Goal: Find specific page/section

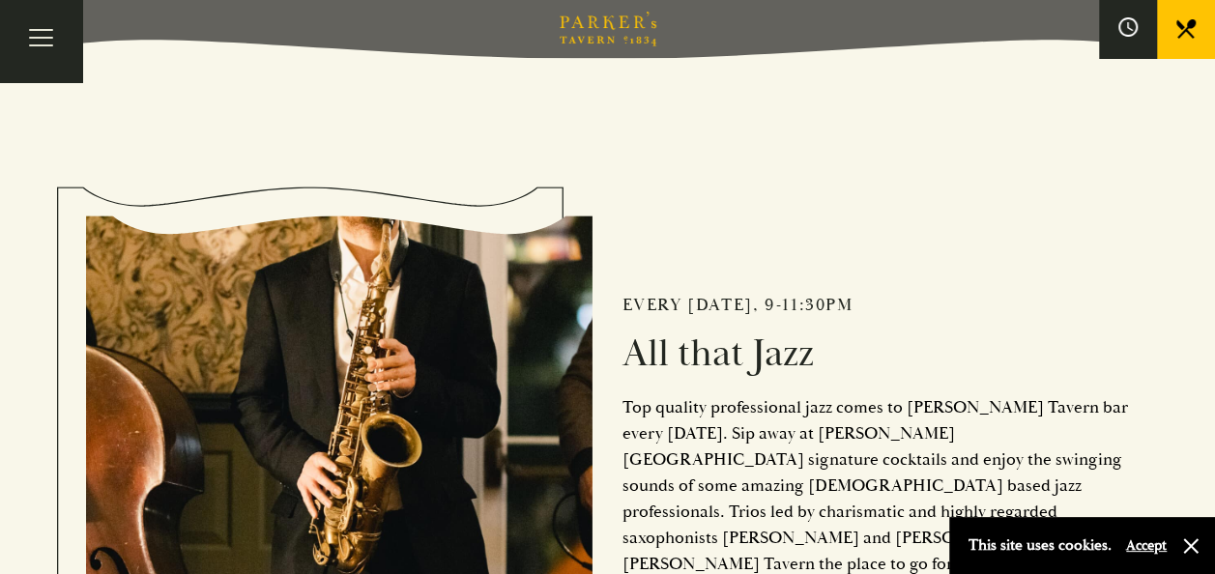
scroll to position [483, 0]
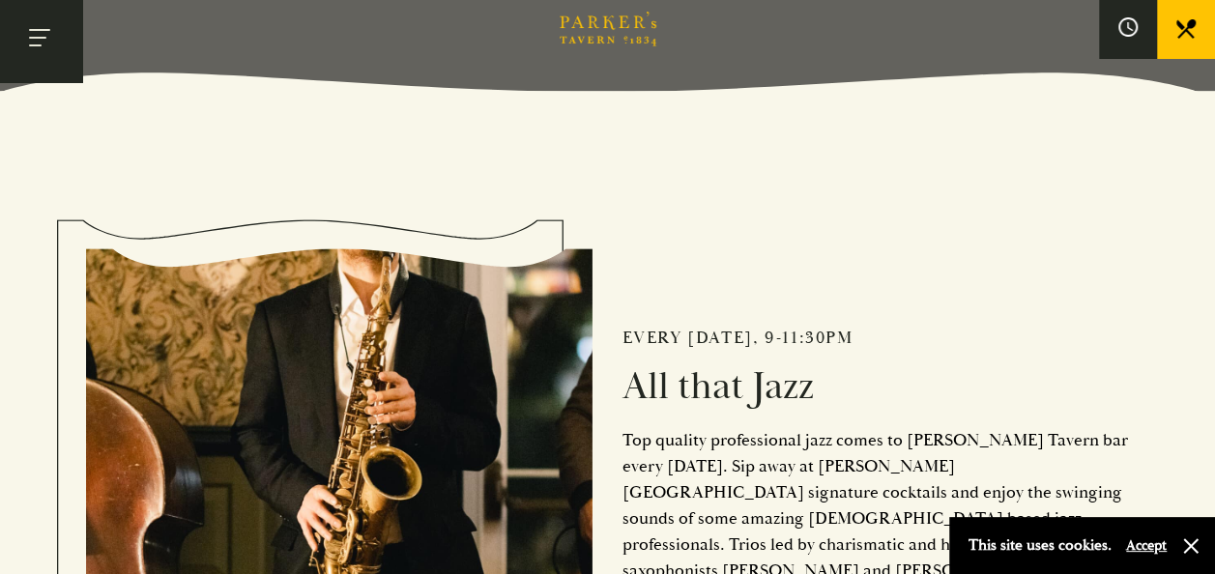
click at [50, 35] on button "Toggle navigation" at bounding box center [41, 41] width 82 height 82
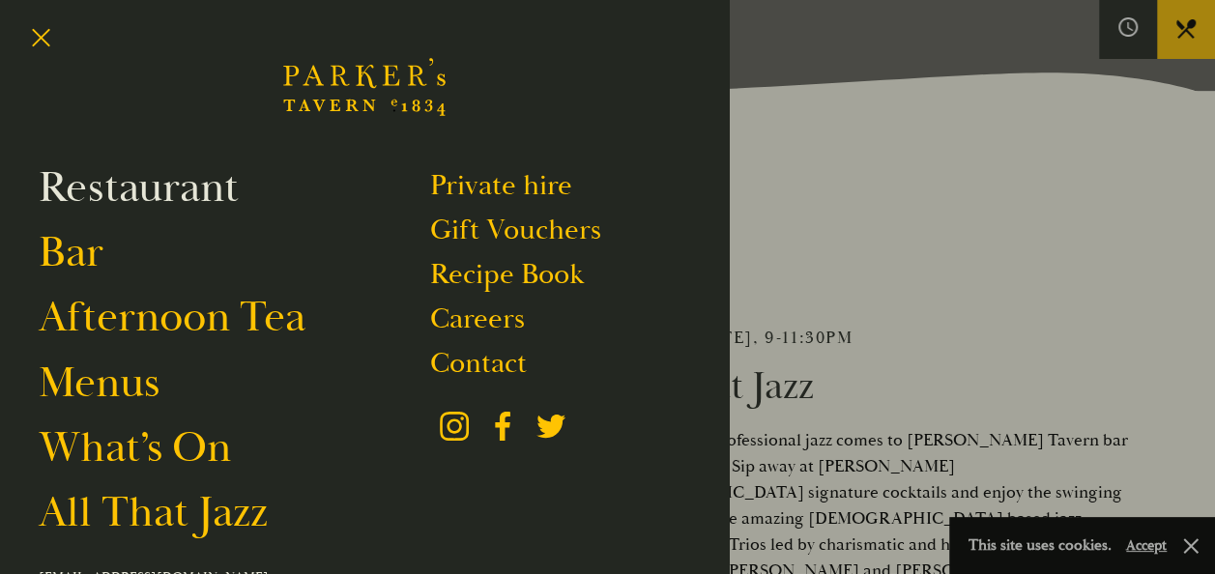
click at [100, 180] on link "Restaurant" at bounding box center [139, 187] width 200 height 54
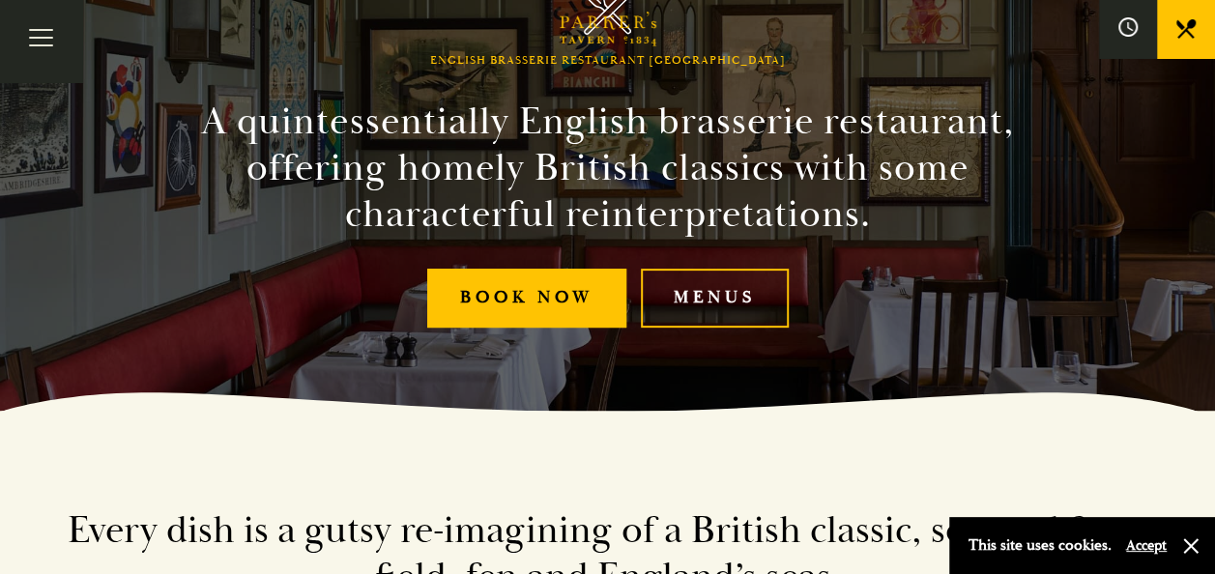
scroll to position [193, 0]
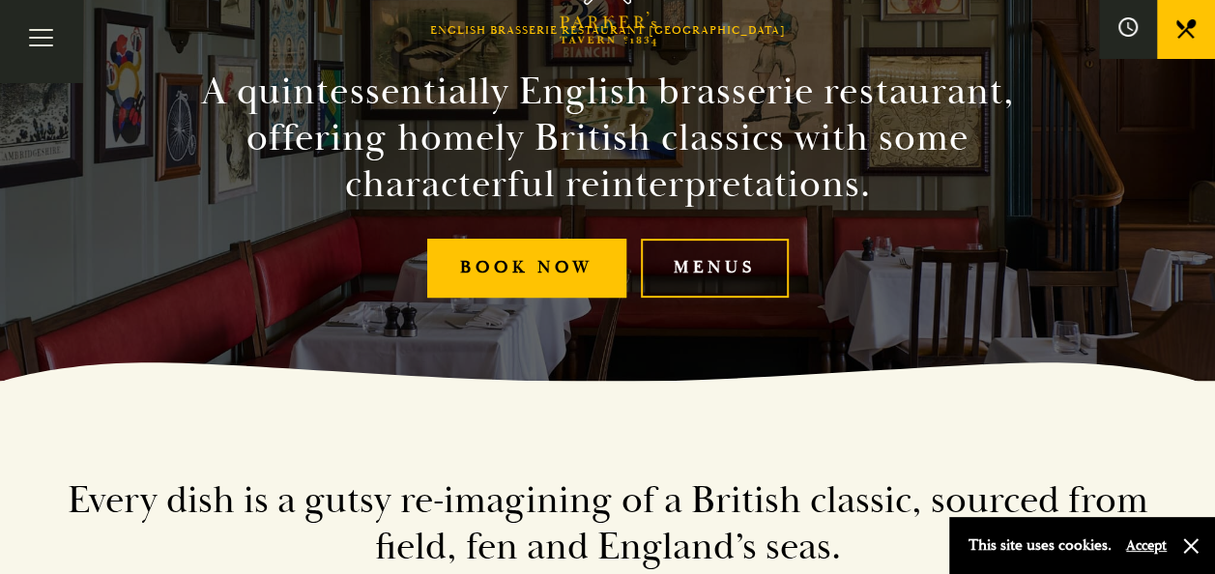
click at [699, 259] on link "Menus" at bounding box center [715, 268] width 148 height 59
